Goal: Task Accomplishment & Management: Manage account settings

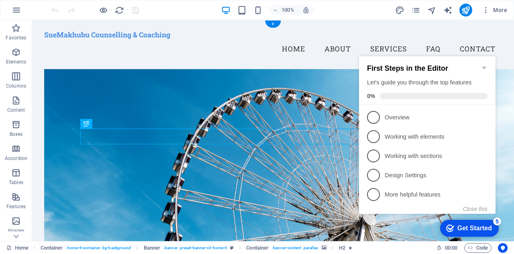
click at [307, 77] on figure at bounding box center [285, 179] width 482 height 221
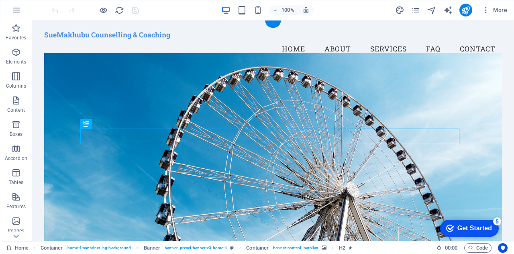
click at [365, 81] on figure at bounding box center [273, 153] width 458 height 201
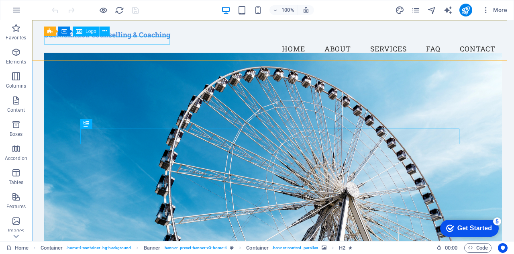
click at [88, 31] on span "Logo" at bounding box center [91, 31] width 11 height 5
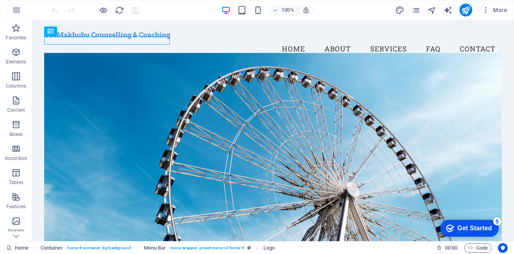
click at [94, 97] on figure at bounding box center [273, 153] width 458 height 201
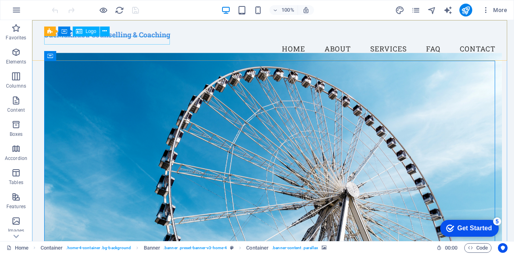
click at [90, 31] on span "Logo" at bounding box center [91, 31] width 11 height 5
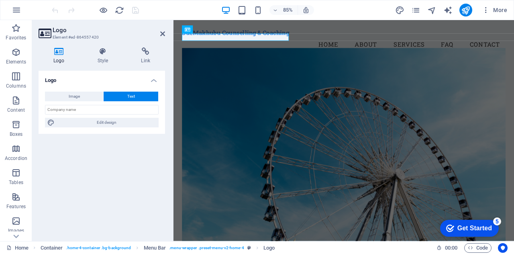
click at [58, 54] on icon at bounding box center [59, 51] width 41 height 8
click at [497, 8] on span "More" at bounding box center [494, 10] width 25 height 8
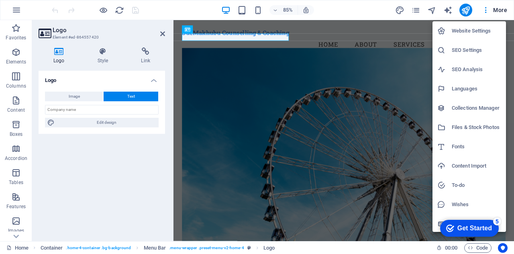
click at [107, 129] on div at bounding box center [257, 127] width 514 height 254
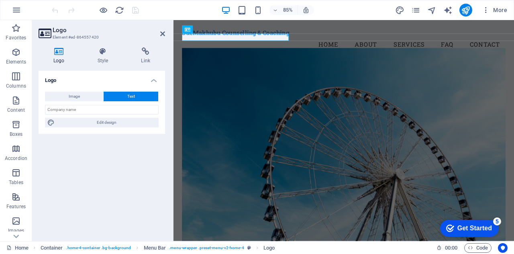
click at [47, 34] on icon at bounding box center [45, 33] width 12 height 11
click at [57, 55] on h4 "Logo" at bounding box center [61, 55] width 44 height 17
click at [67, 98] on button "Image" at bounding box center [74, 97] width 58 height 10
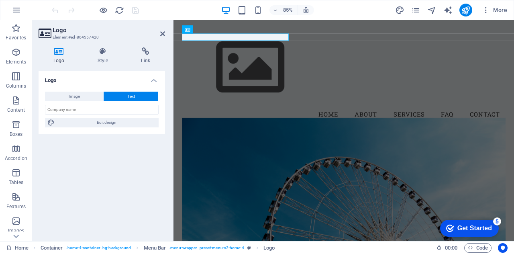
select select "DISABLED_OPTION_VALUE"
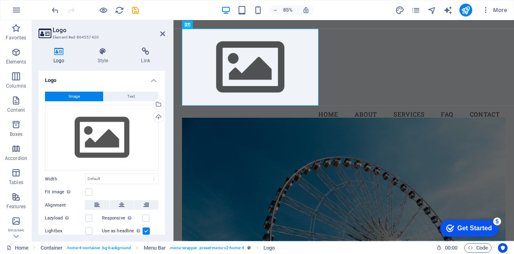
click at [156, 116] on div "Upload" at bounding box center [158, 118] width 12 height 12
click at [93, 133] on div "Drag files here, click to choose files or select files from Files or our free s…" at bounding box center [102, 138] width 114 height 66
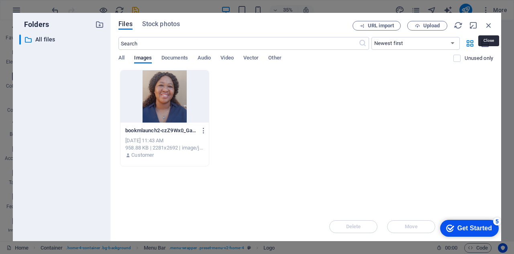
click at [487, 21] on icon "button" at bounding box center [489, 25] width 9 height 9
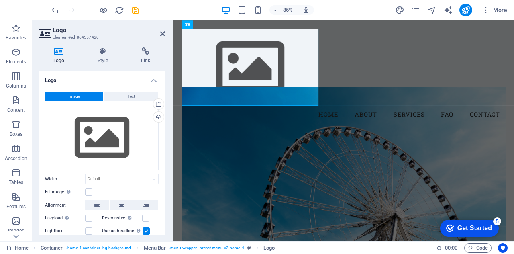
click at [155, 115] on div "Upload" at bounding box center [158, 118] width 12 height 12
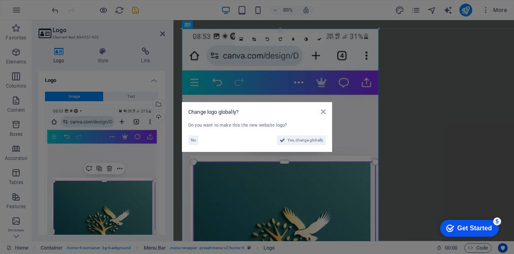
click at [156, 115] on aside "Change logo globally? Do you want to make this the new website logo? No Yes, ch…" at bounding box center [257, 127] width 514 height 254
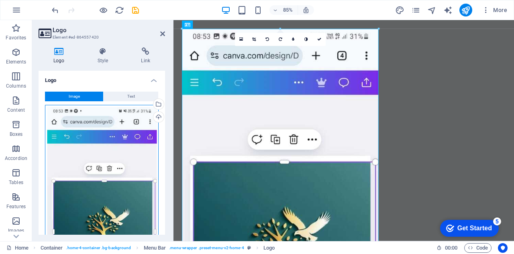
click at [108, 167] on div "Drag files here, click to choose files or select files from Files or our free s…" at bounding box center [102, 229] width 114 height 248
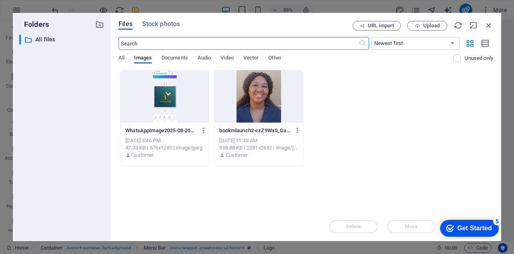
click at [429, 25] on span "Upload" at bounding box center [431, 25] width 16 height 5
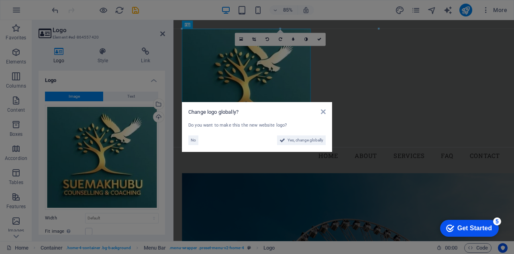
click at [310, 141] on span "Yes, change globally" at bounding box center [306, 140] width 36 height 10
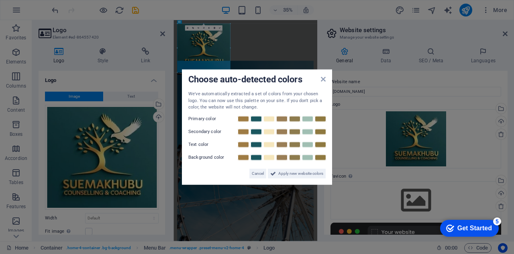
click at [300, 171] on span "Apply new website colors" at bounding box center [300, 173] width 45 height 10
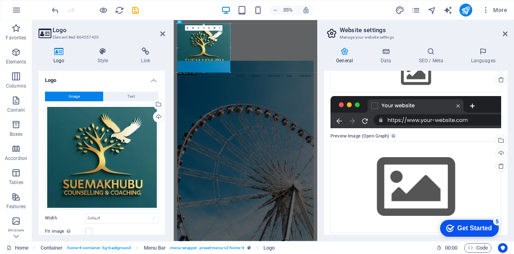
scroll to position [131, 0]
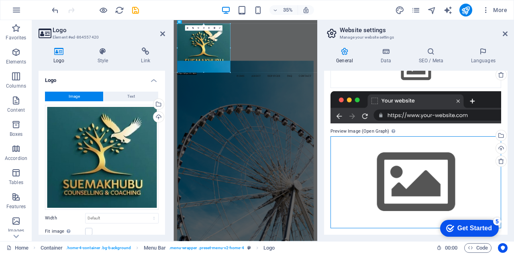
click at [384, 172] on div "Drag files here, click to choose files or select files from Files or our free s…" at bounding box center [416, 182] width 171 height 92
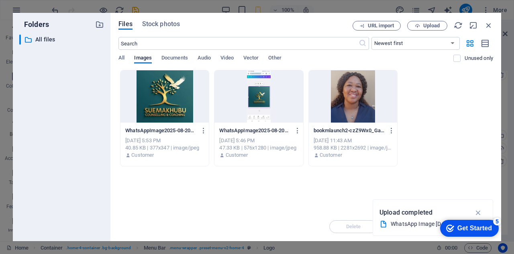
click at [478, 212] on icon "button" at bounding box center [478, 212] width 9 height 9
click at [488, 23] on icon "button" at bounding box center [489, 25] width 9 height 9
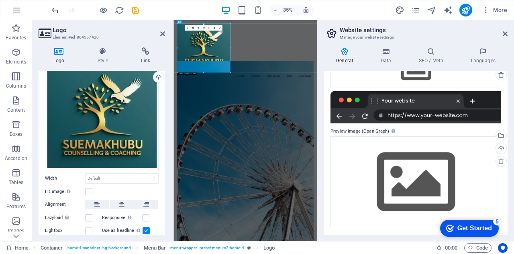
scroll to position [78, 0]
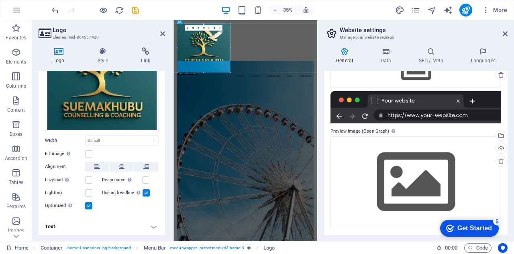
click at [101, 55] on icon at bounding box center [103, 51] width 41 height 8
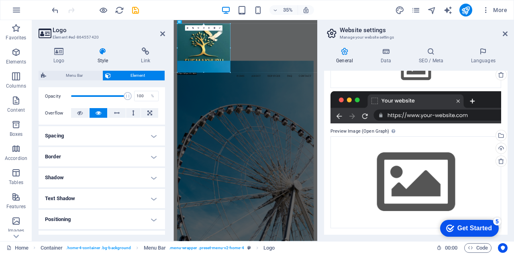
scroll to position [123, 0]
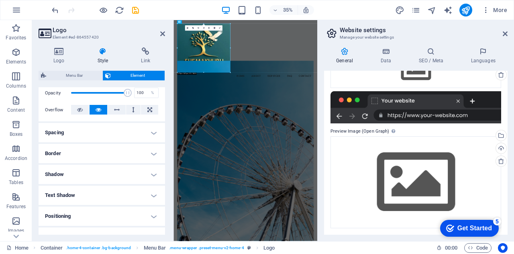
click at [144, 53] on icon at bounding box center [145, 51] width 39 height 8
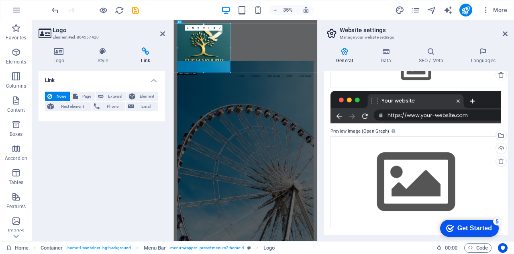
click at [163, 31] on icon at bounding box center [162, 34] width 5 height 6
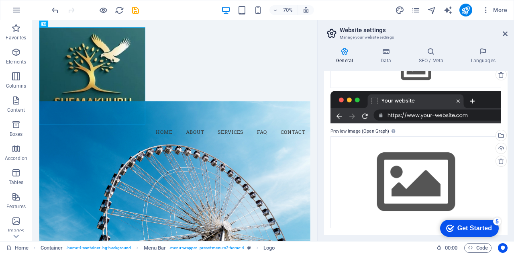
click at [503, 34] on icon at bounding box center [505, 34] width 5 height 6
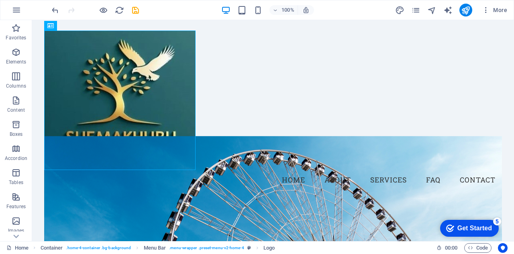
click at [489, 10] on icon "button" at bounding box center [486, 10] width 8 height 8
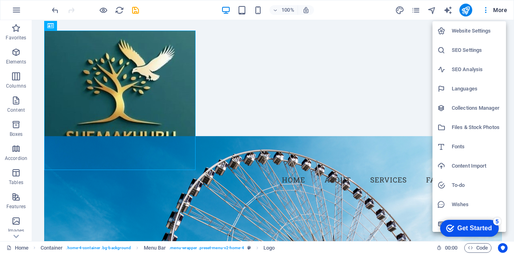
click at [242, 135] on div at bounding box center [257, 127] width 514 height 254
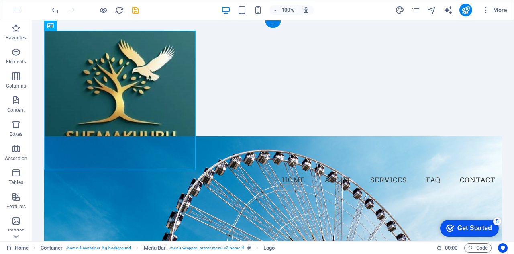
click at [121, 219] on figure at bounding box center [273, 236] width 458 height 201
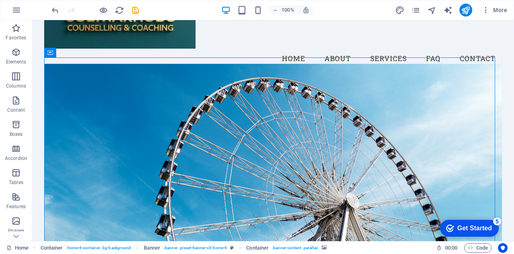
scroll to position [123, 0]
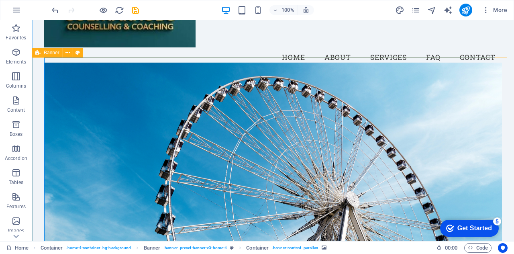
click at [49, 55] on span "Banner" at bounding box center [52, 52] width 16 height 5
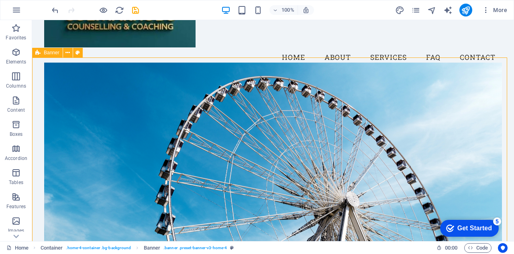
click at [49, 55] on span "Banner" at bounding box center [52, 52] width 16 height 5
click at [41, 53] on div "Banner" at bounding box center [47, 53] width 31 height 10
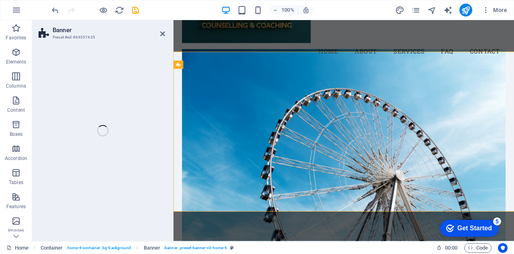
select select "vh"
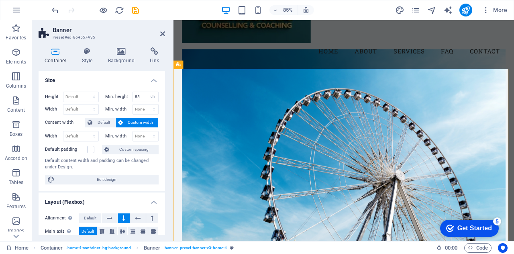
click at [254, 121] on figure at bounding box center [374, 173] width 381 height 237
click at [494, 101] on figure at bounding box center [374, 173] width 381 height 237
click at [121, 53] on icon at bounding box center [121, 51] width 39 height 8
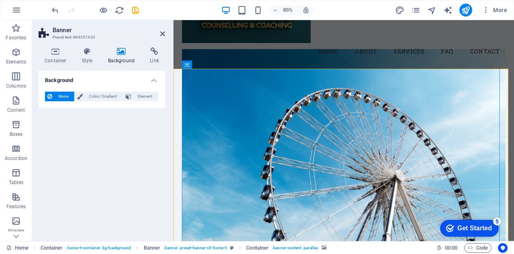
click at [162, 33] on icon at bounding box center [162, 34] width 5 height 6
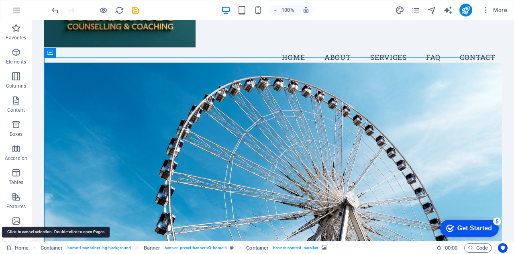
click at [20, 247] on link "Home" at bounding box center [17, 248] width 22 height 10
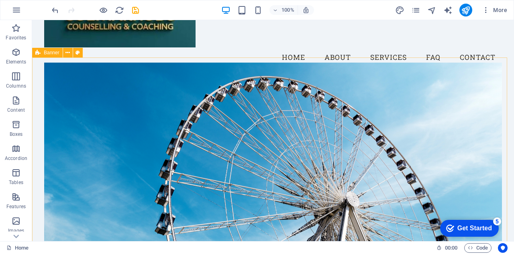
click at [474, 226] on div "Get Started" at bounding box center [475, 228] width 35 height 7
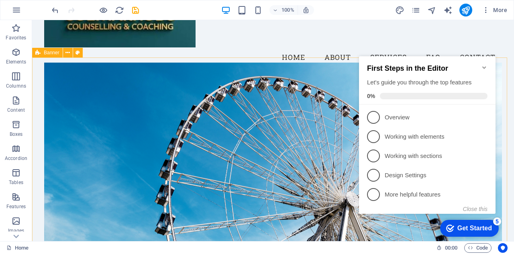
click at [372, 116] on span "1" at bounding box center [373, 117] width 13 height 13
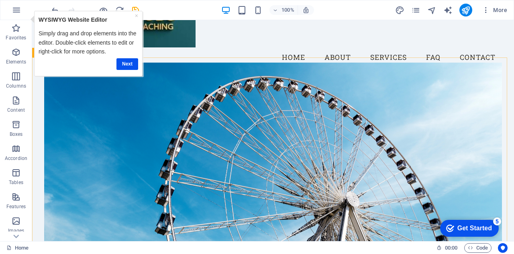
scroll to position [0, 0]
click at [125, 63] on link "Next" at bounding box center [127, 64] width 22 height 12
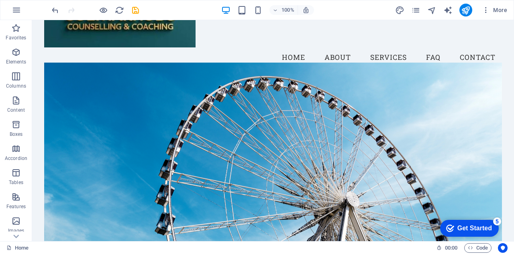
click at [14, 12] on icon "button" at bounding box center [17, 10] width 10 height 10
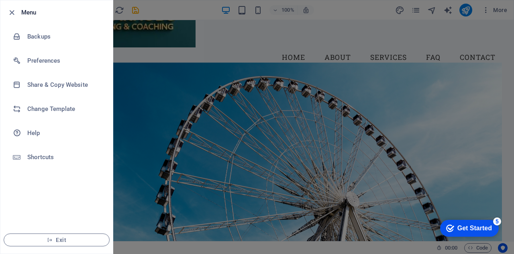
click at [64, 109] on h6 "Change Template" at bounding box center [64, 109] width 74 height 10
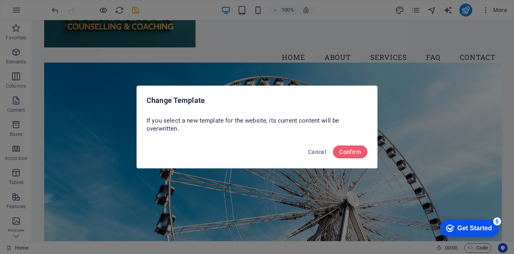
click at [348, 152] on span "Confirm" at bounding box center [350, 152] width 22 height 6
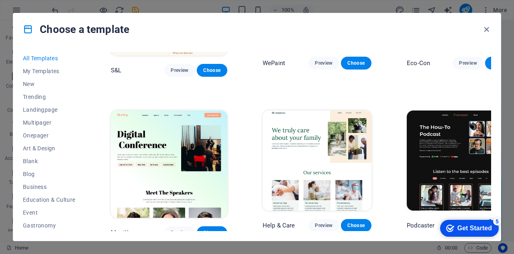
scroll to position [431, 0]
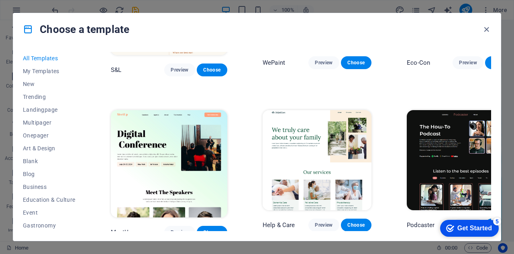
click at [303, 115] on img at bounding box center [317, 160] width 109 height 100
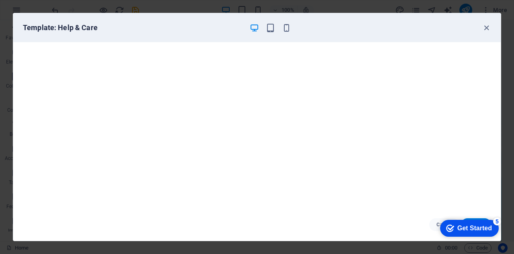
click at [485, 27] on icon "button" at bounding box center [486, 27] width 9 height 9
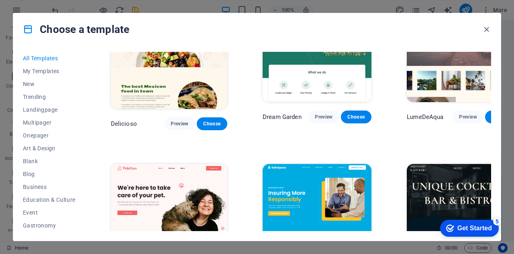
scroll to position [1170, 0]
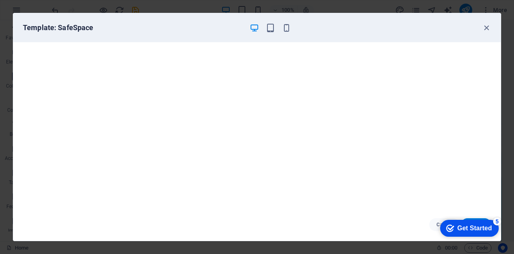
click at [486, 26] on icon "button" at bounding box center [486, 27] width 9 height 9
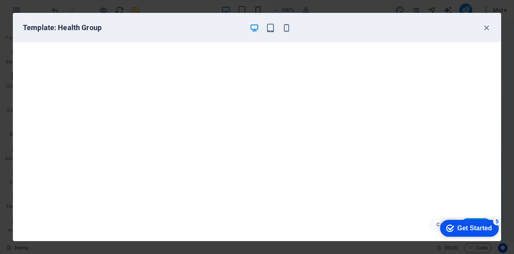
click at [484, 26] on icon "button" at bounding box center [486, 27] width 9 height 9
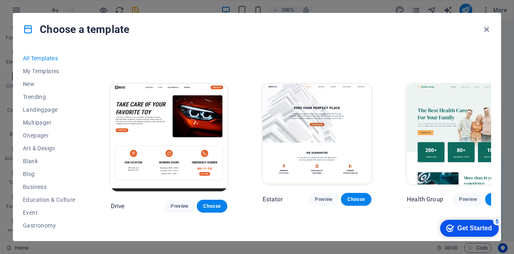
scroll to position [1436, 0]
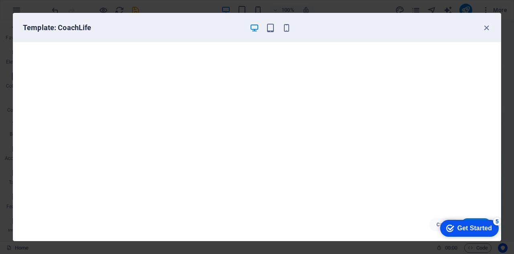
click at [486, 26] on icon "button" at bounding box center [486, 27] width 9 height 9
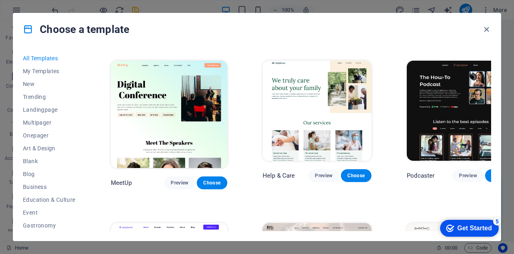
scroll to position [475, 0]
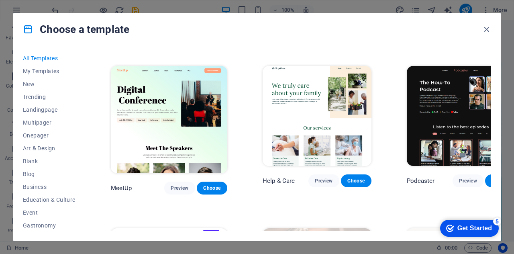
click at [348, 178] on span "Choose" at bounding box center [357, 181] width 18 height 6
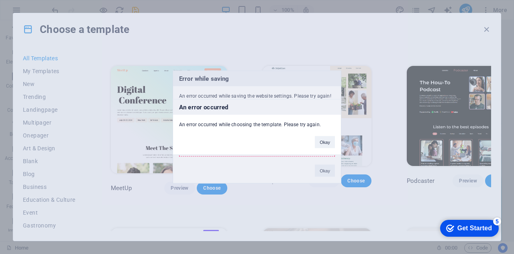
click at [328, 142] on button "Okay" at bounding box center [325, 142] width 20 height 12
click at [328, 142] on div "A new entity was found through the relationship 'WSB\Core\Entity\WebcardModuleI…" at bounding box center [257, 130] width 156 height 52
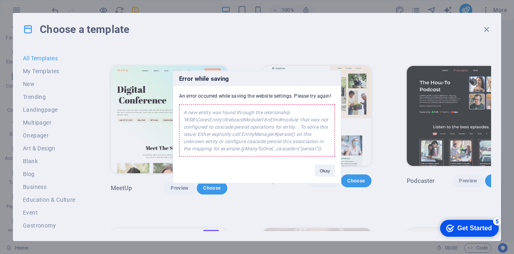
click at [325, 173] on button "Okay" at bounding box center [325, 171] width 20 height 12
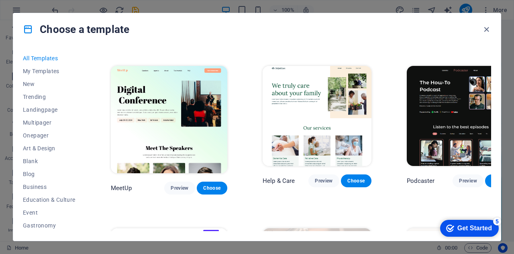
click at [348, 178] on span "Choose" at bounding box center [357, 181] width 18 height 6
